Goal: Task Accomplishment & Management: Manage account settings

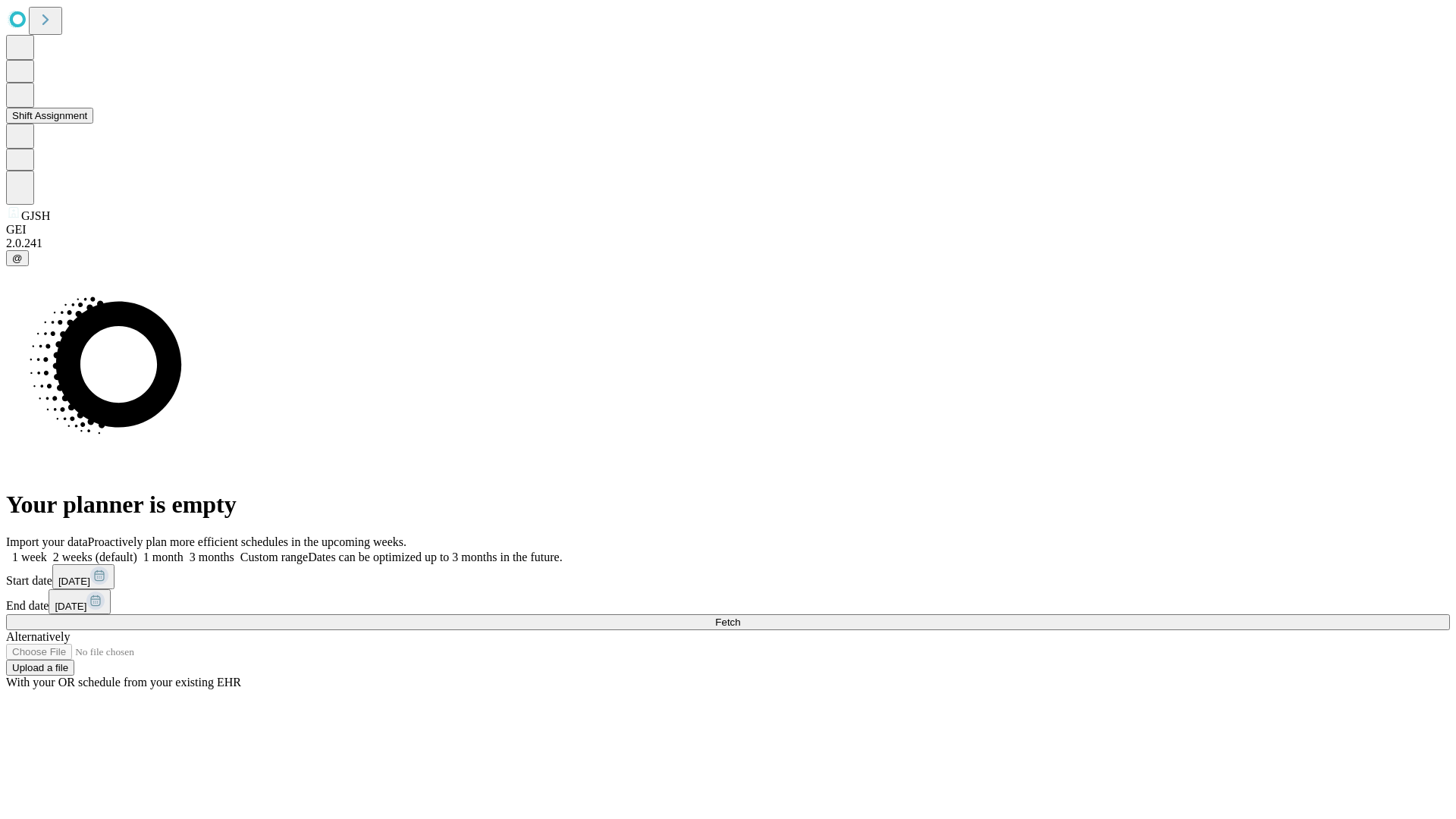
click at [93, 124] on button "Shift Assignment" at bounding box center [49, 115] width 88 height 16
